Goal: Information Seeking & Learning: Learn about a topic

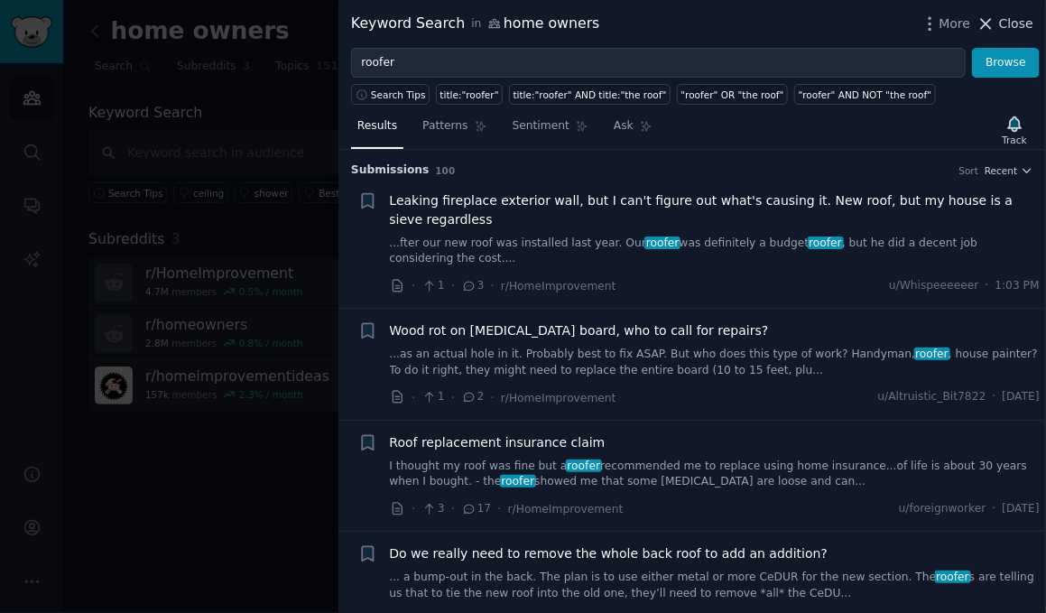
click at [1009, 24] on span "Close" at bounding box center [1016, 23] width 34 height 19
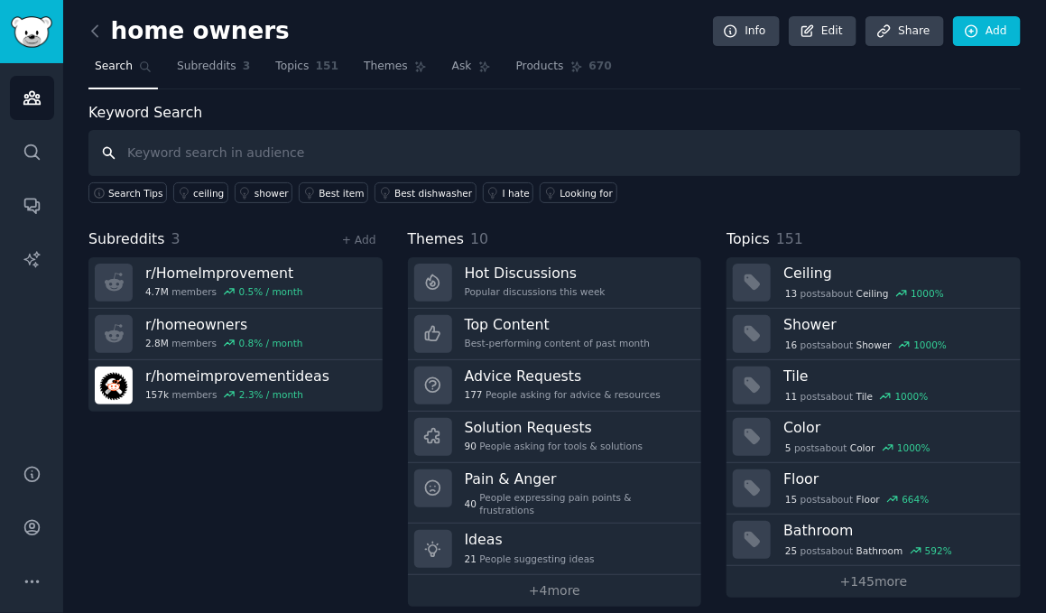
click at [688, 147] on input "text" at bounding box center [554, 153] width 932 height 46
type input "roof"
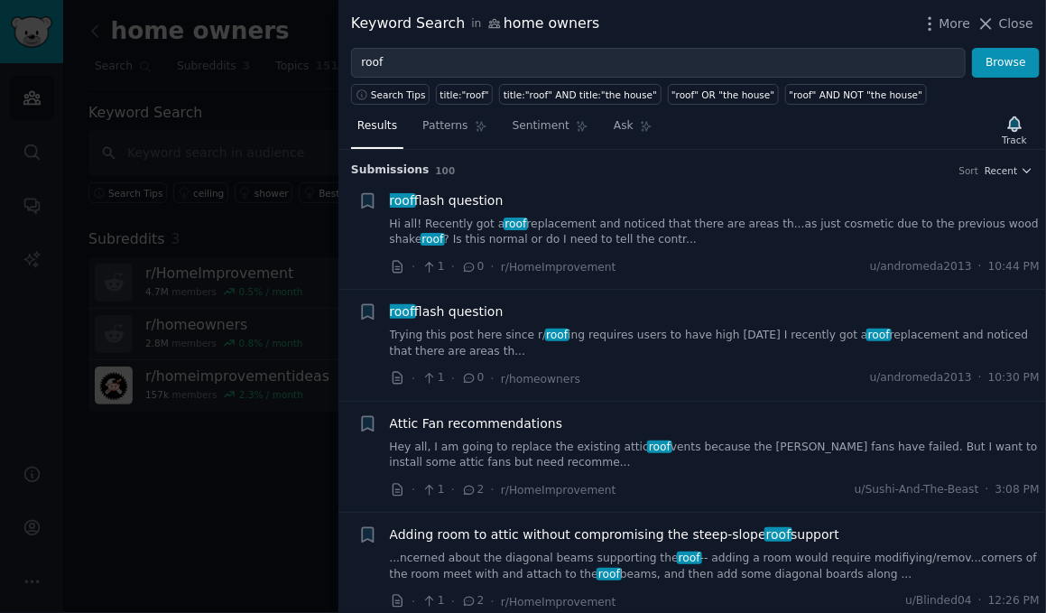
click at [637, 328] on link "Trying this post here since r/ roof ing requires users to have high karma I rec…" at bounding box center [715, 344] width 651 height 32
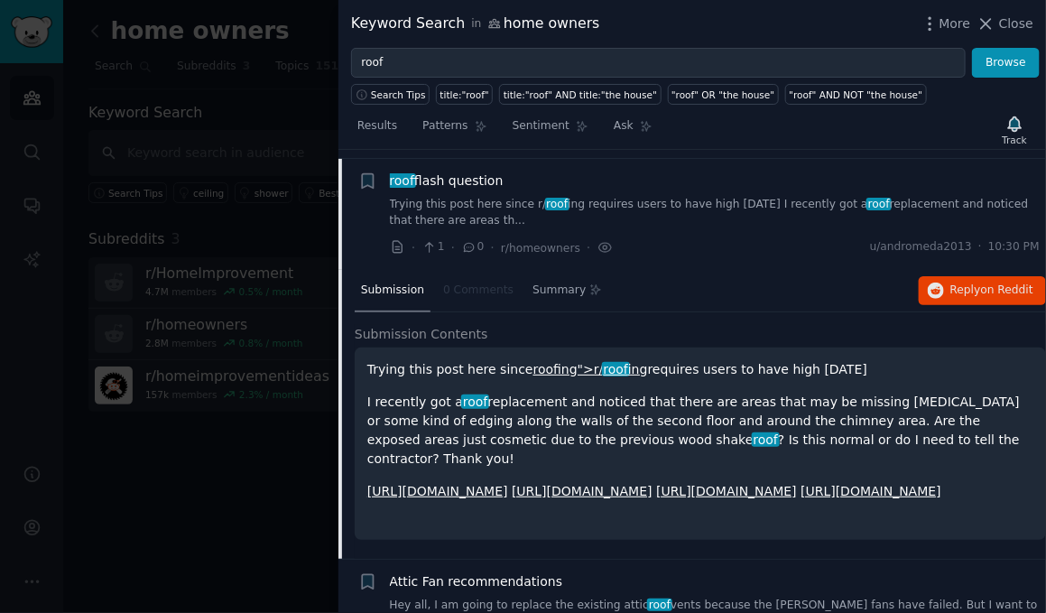
scroll to position [139, 0]
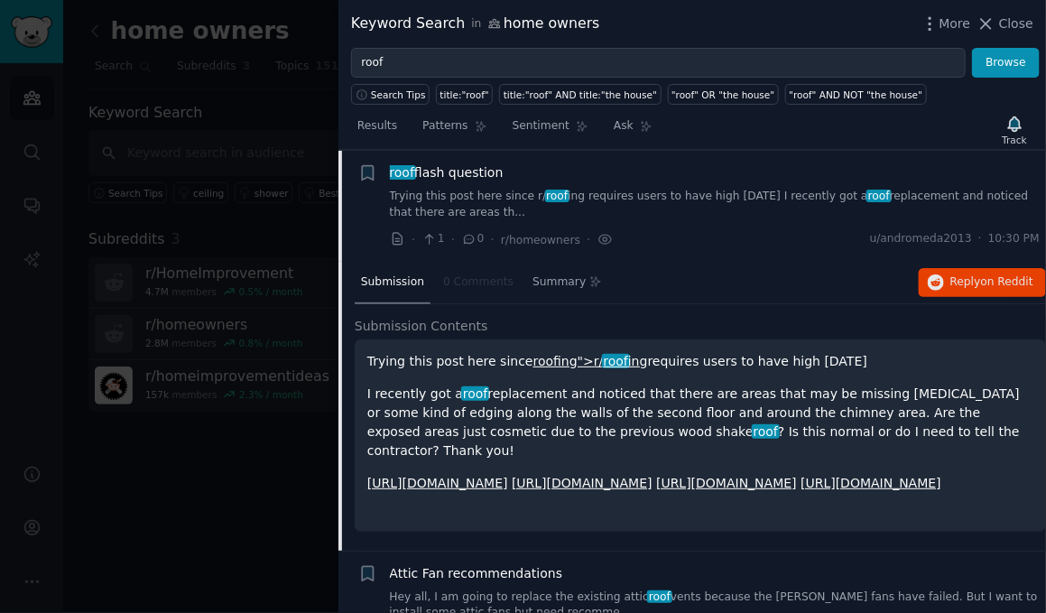
click at [600, 476] on link "[URL][DOMAIN_NAME]" at bounding box center [582, 483] width 141 height 14
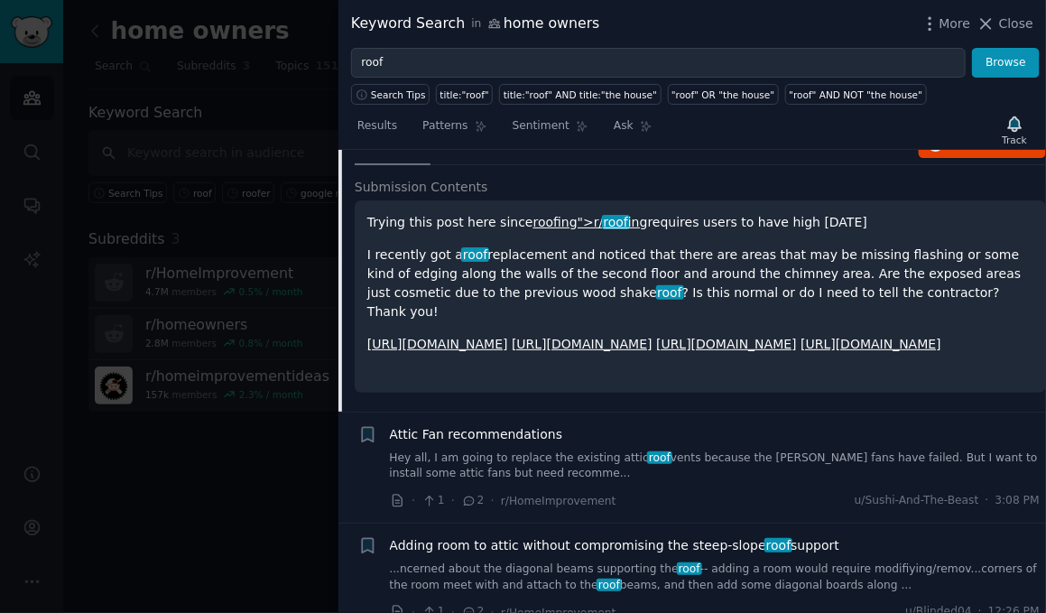
scroll to position [290, 0]
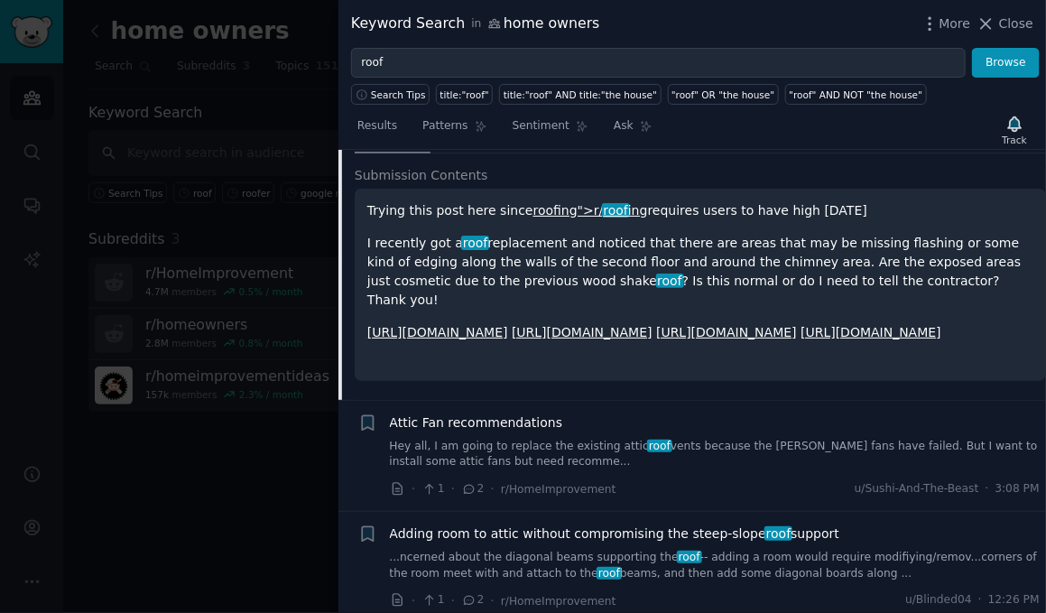
click at [723, 538] on div "Adding room to attic without compromising the steep-slope roof support ...ncern…" at bounding box center [715, 552] width 651 height 57
